Goal: Task Accomplishment & Management: Use online tool/utility

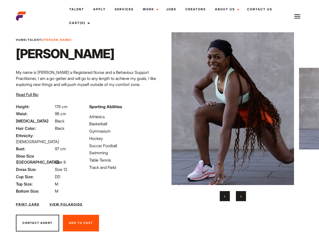
click at [80, 23] on link "Cast (0)" at bounding box center [79, 23] width 28 height 14
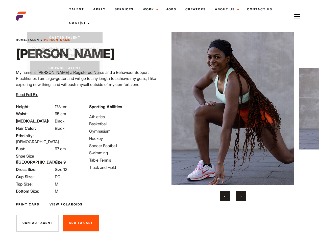
click at [297, 16] on img at bounding box center [297, 16] width 6 height 6
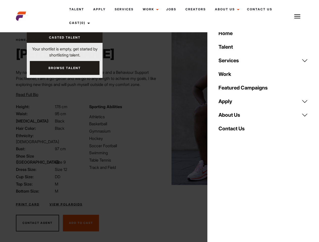
click at [232, 117] on img at bounding box center [232, 108] width 122 height 153
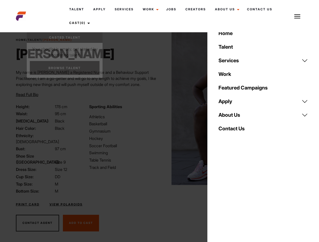
click at [159, 109] on div "Sporting Abilities Athletics Basketball Gymnasium Hockey Soccer Football Swimmi…" at bounding box center [122, 149] width 73 height 91
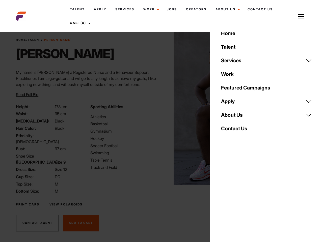
click at [225, 196] on div "Home Talent Services Talent Casting Photography Videography Creative Hair and M…" at bounding box center [266, 121] width 113 height 242
click at [241, 196] on div "Home Talent Services Talent Casting Photography Videography Creative Hair and M…" at bounding box center [266, 121] width 113 height 242
